Goal: Task Accomplishment & Management: Manage account settings

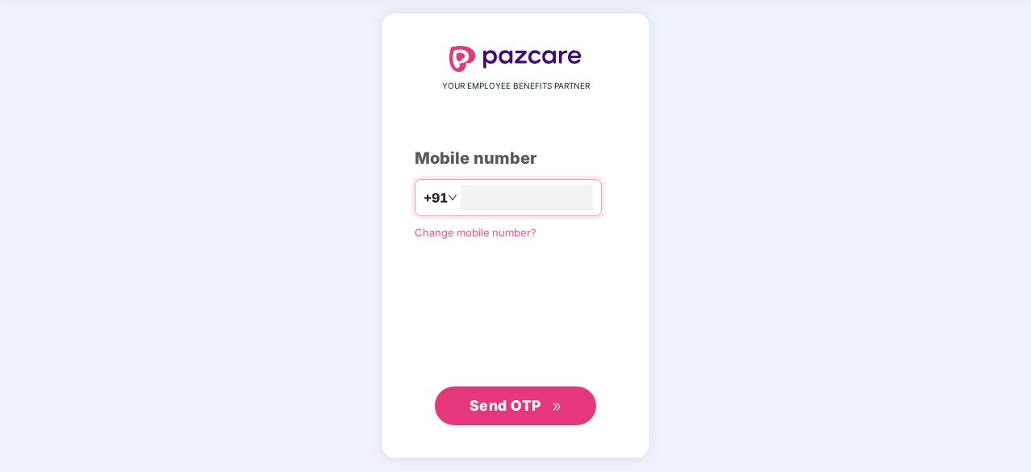
type input "**********"
click at [476, 398] on span "Send OTP" at bounding box center [506, 406] width 72 height 17
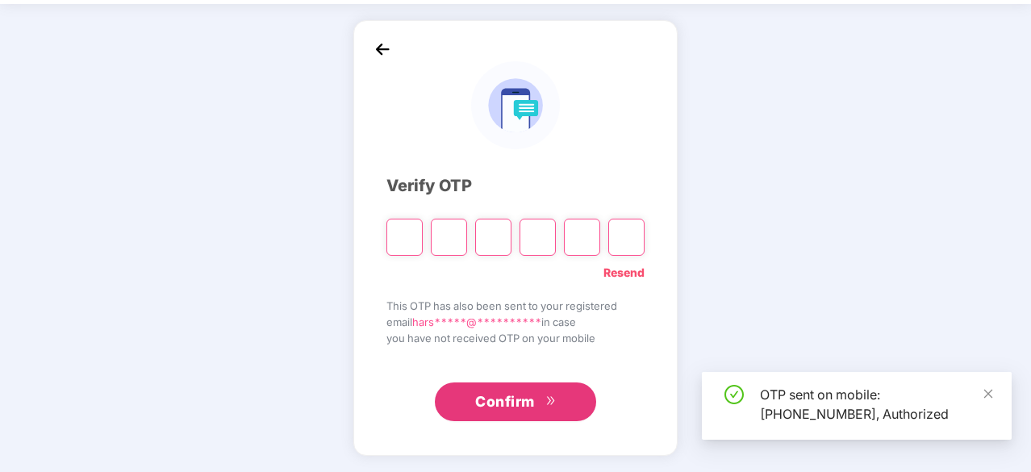
scroll to position [53, 0]
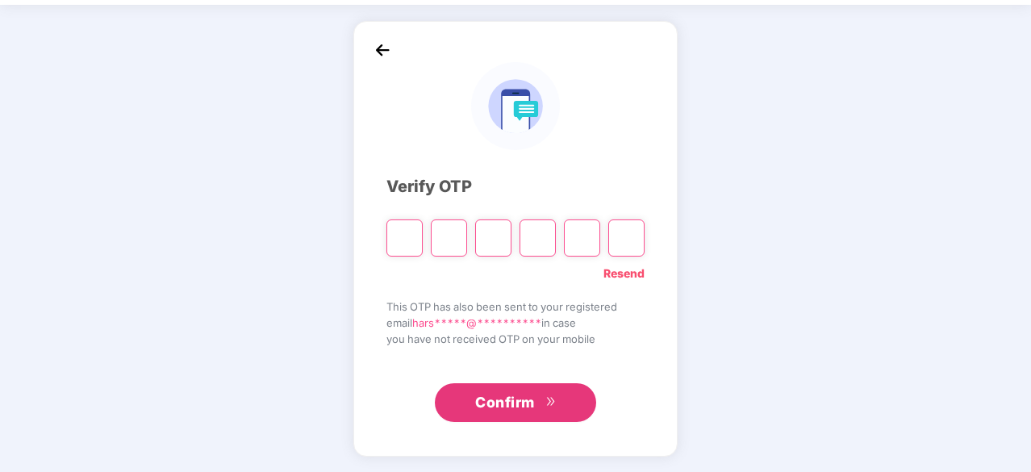
type input "*"
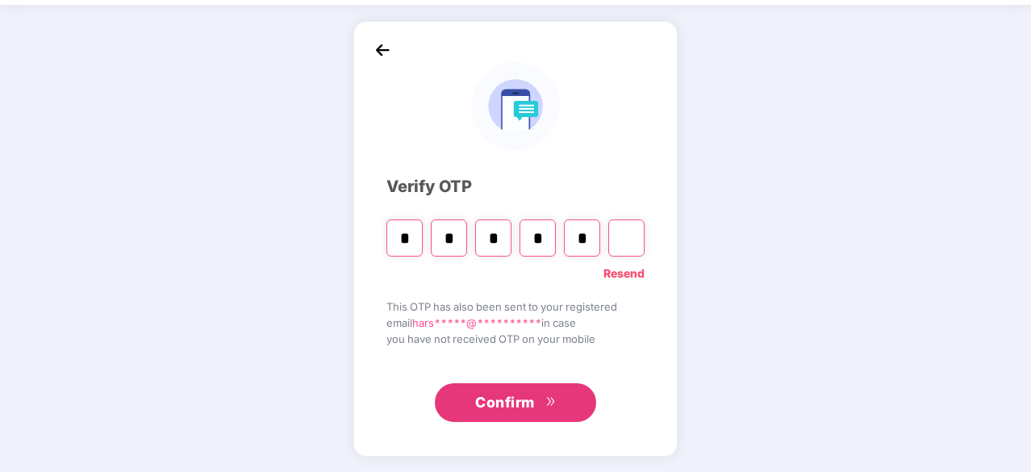
type input "*"
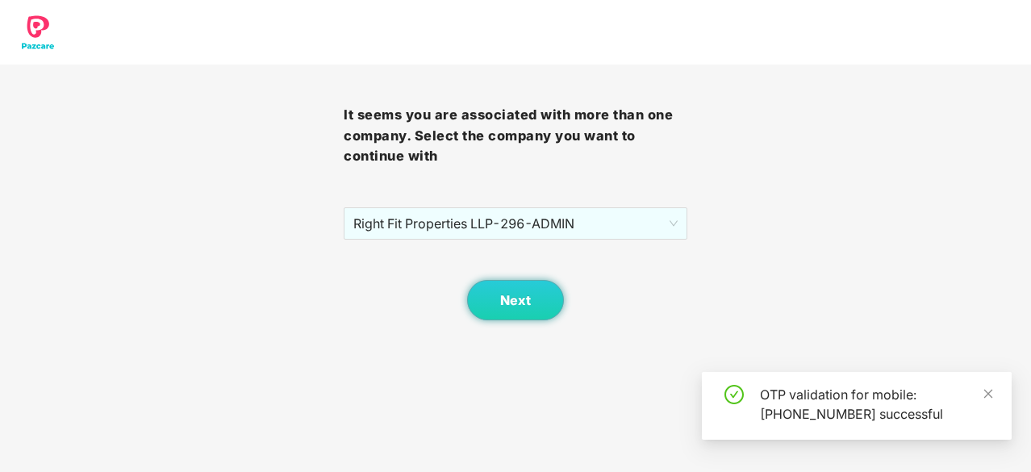
scroll to position [0, 0]
click at [517, 295] on span "Next" at bounding box center [515, 300] width 31 height 15
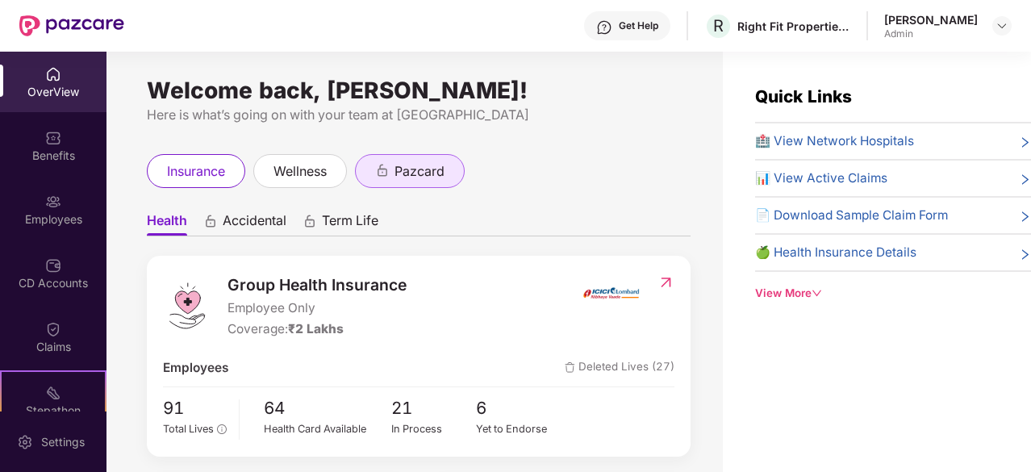
drag, startPoint x: 492, startPoint y: 241, endPoint x: 365, endPoint y: 169, distance: 146.7
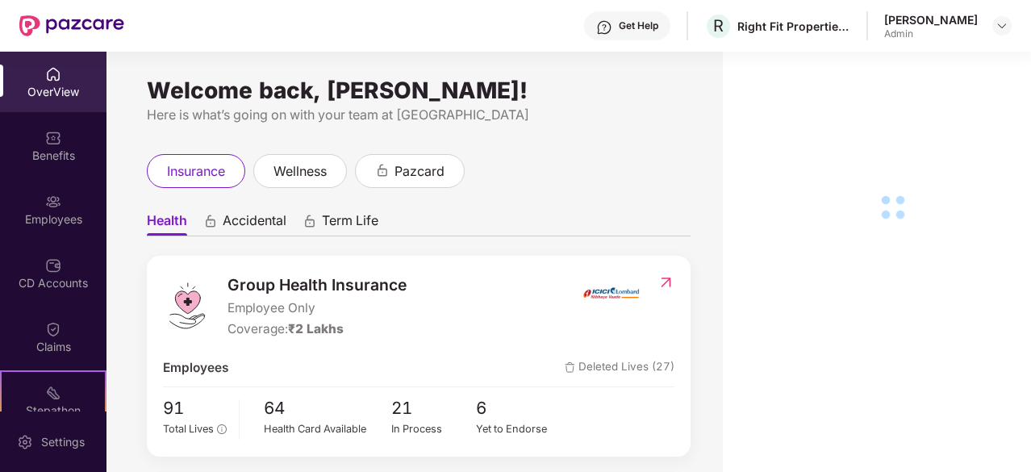
click at [377, 159] on main "Welcome back, [PERSON_NAME]! Here is what’s going on with your team at Pazcare …" at bounding box center [569, 262] width 925 height 420
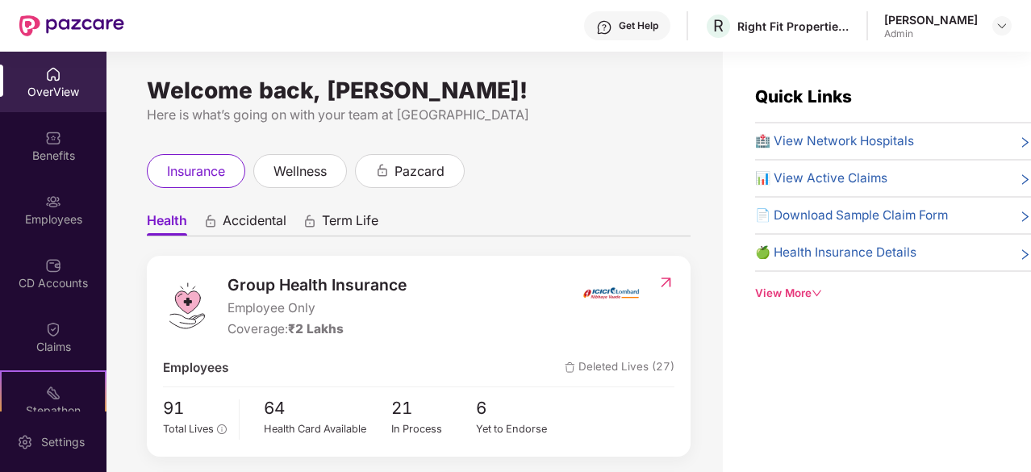
drag, startPoint x: 377, startPoint y: 159, endPoint x: 654, endPoint y: 228, distance: 285.1
click at [654, 228] on ul "Health Accidental Term Life" at bounding box center [419, 220] width 544 height 32
click at [53, 215] on div "Employees" at bounding box center [53, 219] width 107 height 16
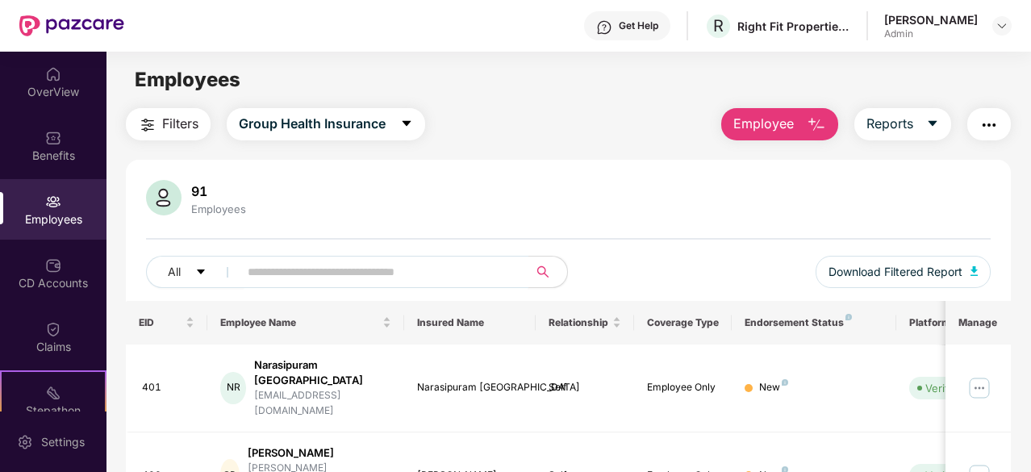
click at [387, 266] on input "text" at bounding box center [377, 272] width 259 height 24
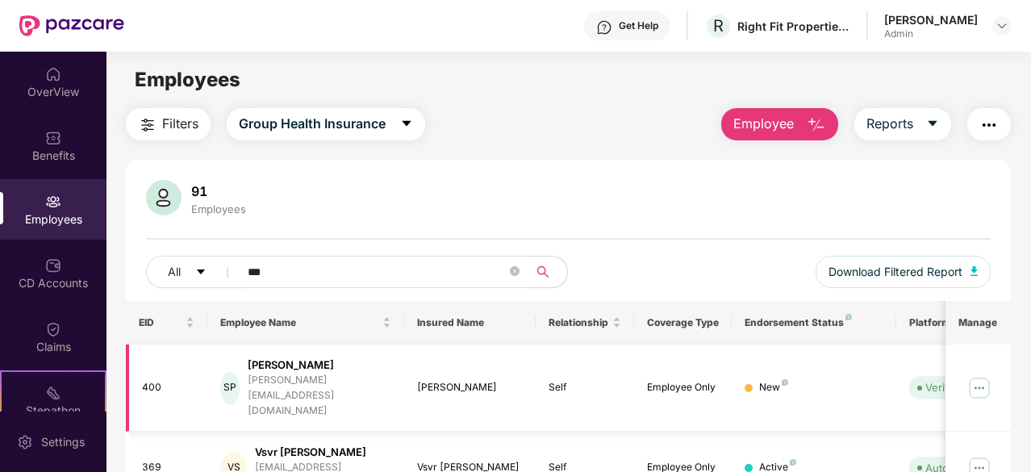
type input "***"
click at [985, 375] on img at bounding box center [980, 388] width 26 height 26
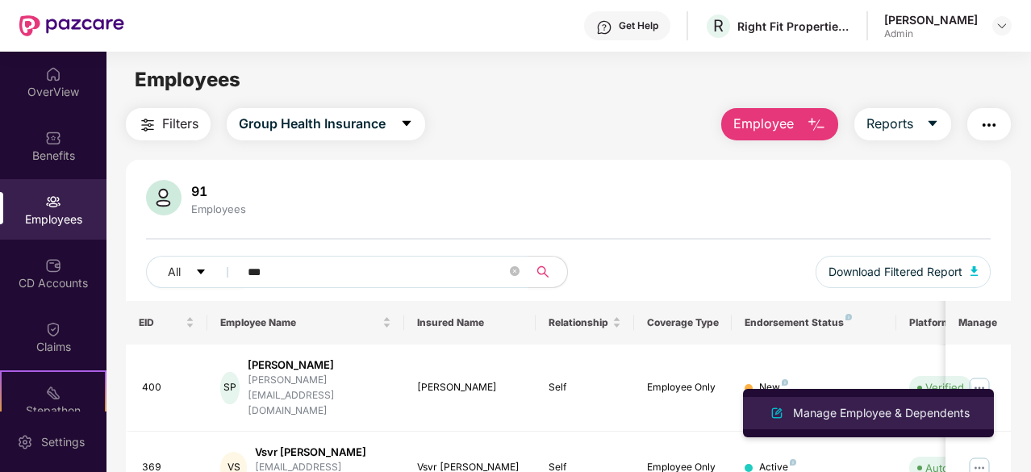
click at [884, 422] on div "Manage Employee & Dependents" at bounding box center [868, 412] width 209 height 19
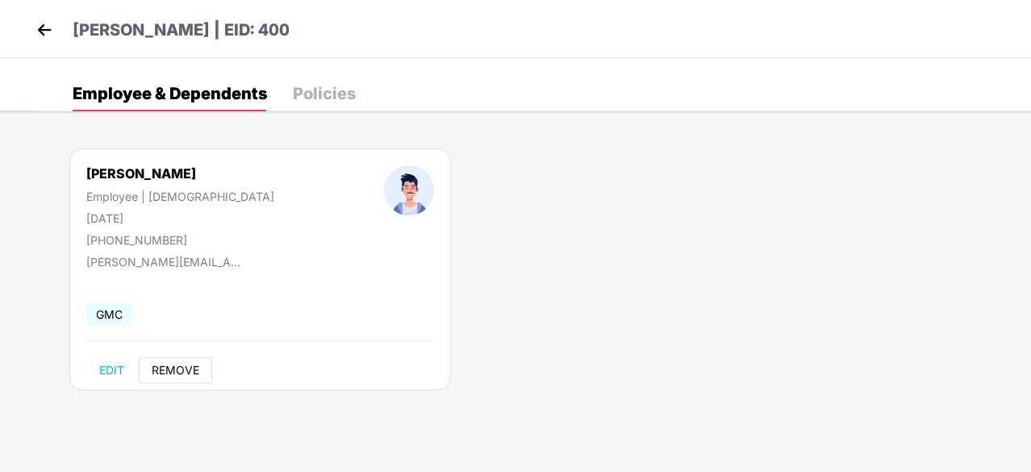
click at [165, 372] on span "REMOVE" at bounding box center [176, 370] width 48 height 13
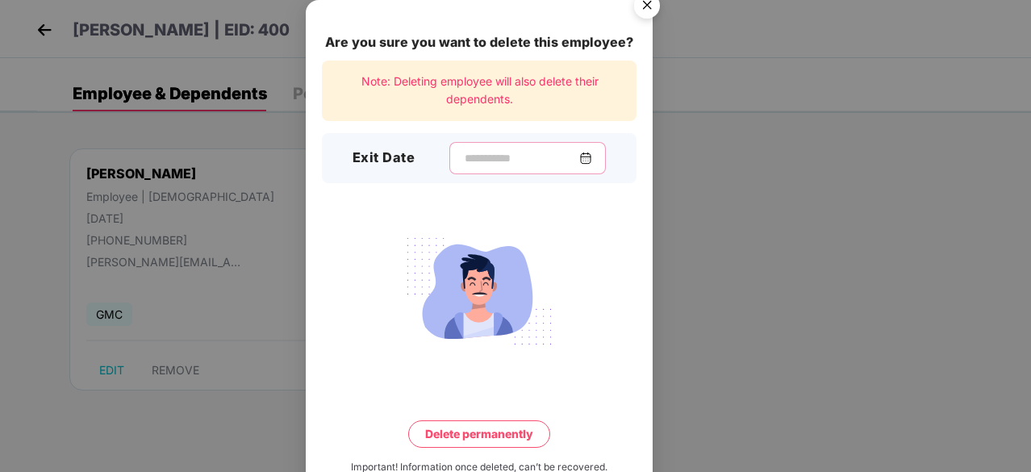
click at [516, 155] on input at bounding box center [521, 158] width 116 height 17
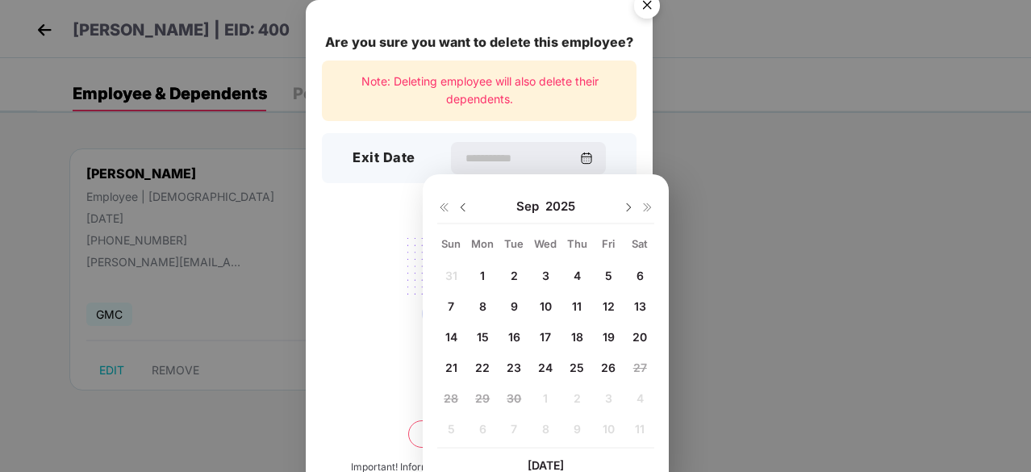
click at [608, 366] on span "26" at bounding box center [608, 368] width 15 height 14
type input "**********"
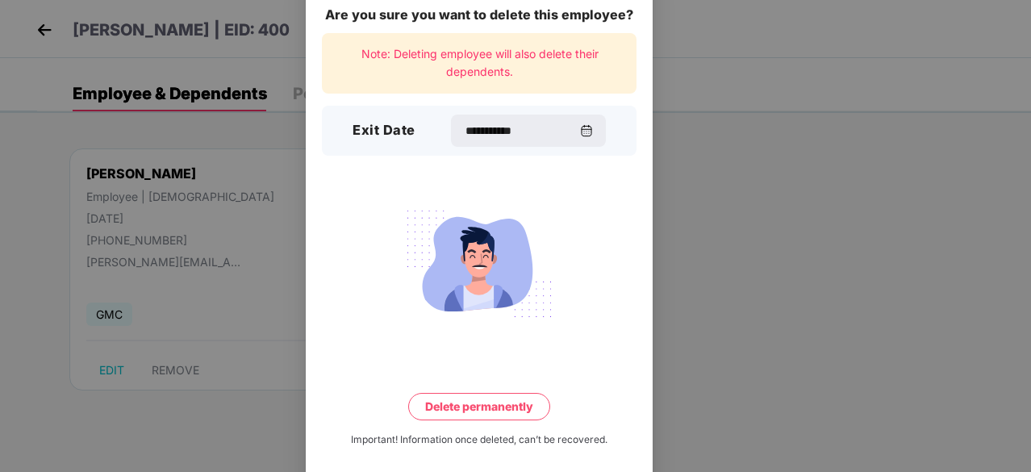
scroll to position [42, 0]
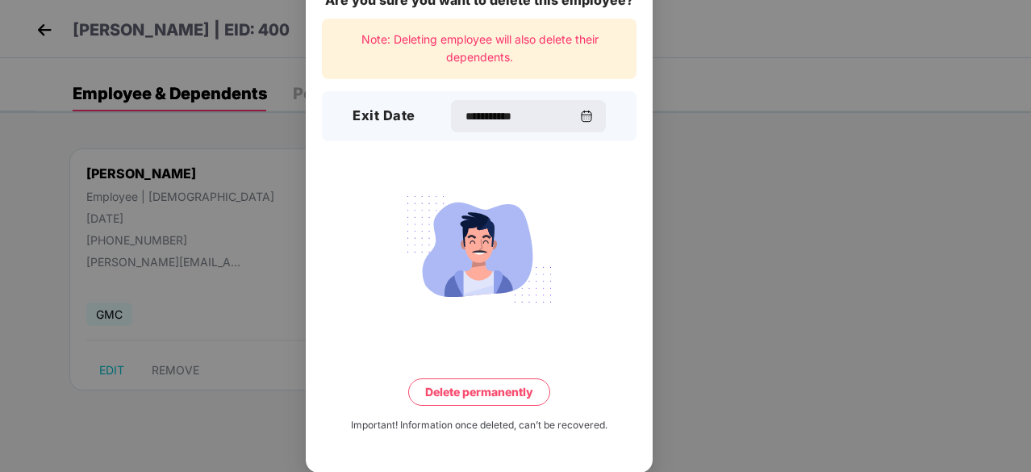
click at [494, 391] on button "Delete permanently" at bounding box center [479, 391] width 142 height 27
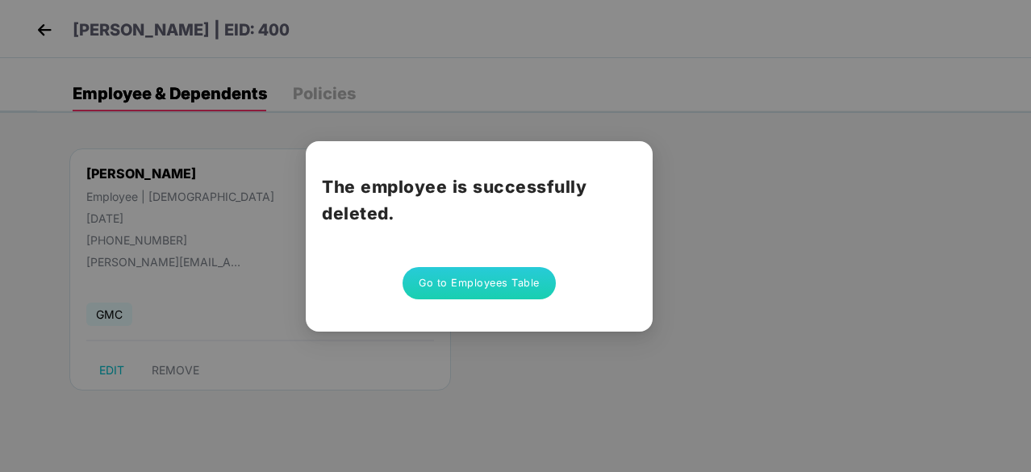
click at [476, 290] on button "Go to Employees Table" at bounding box center [479, 283] width 153 height 32
